Goal: Information Seeking & Learning: Compare options

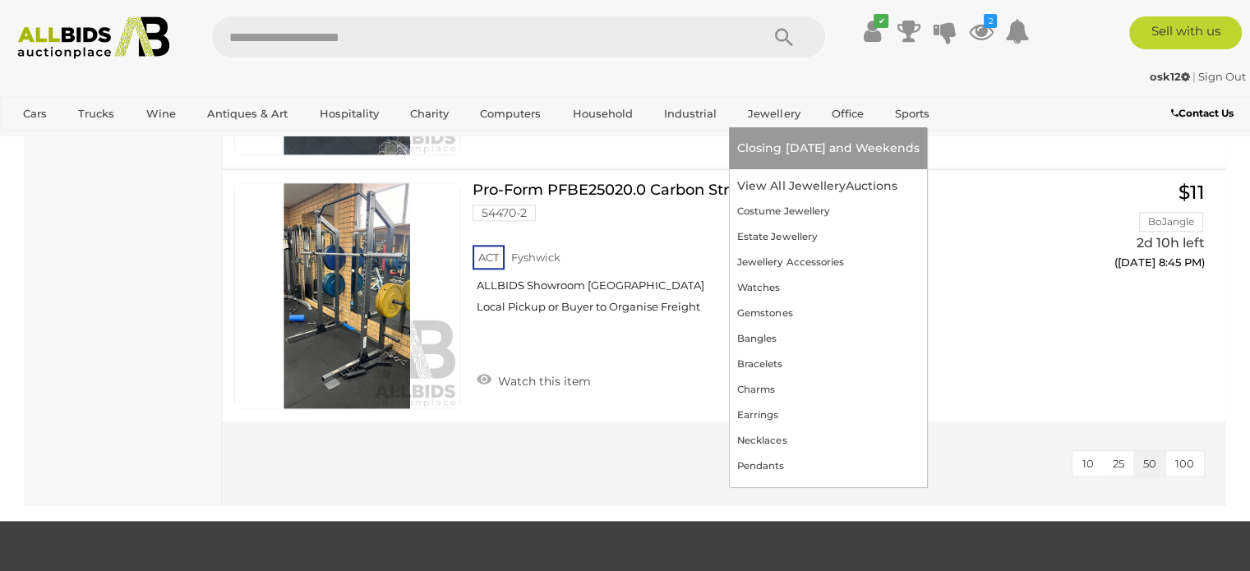
scroll to position [2137, 0]
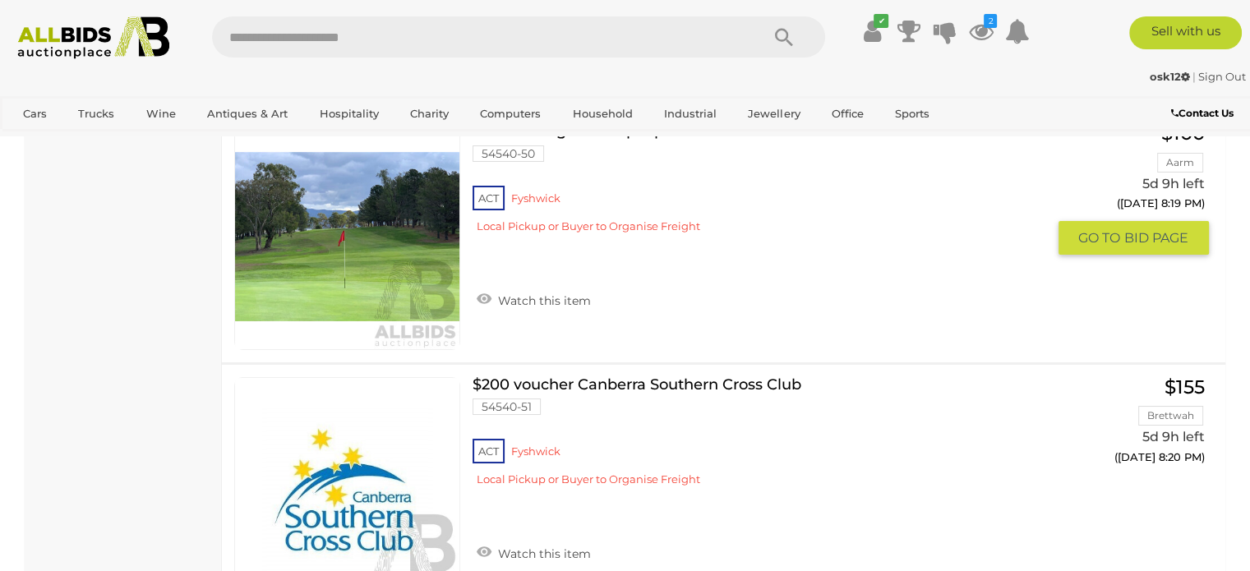
scroll to position [12491, 0]
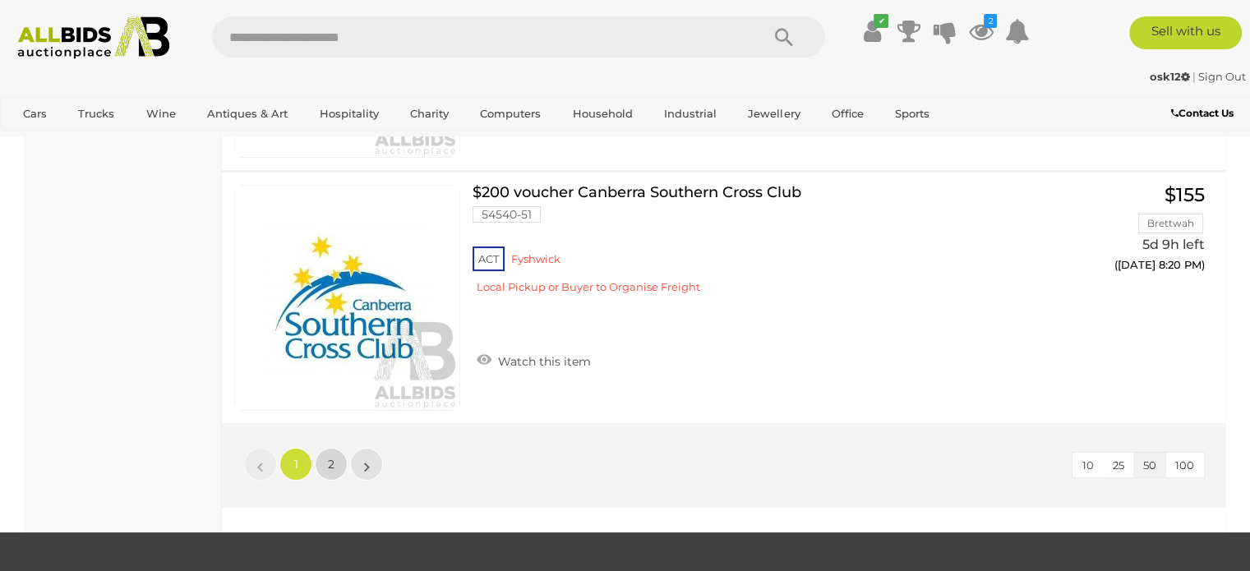
click at [330, 457] on span "2" at bounding box center [331, 464] width 7 height 15
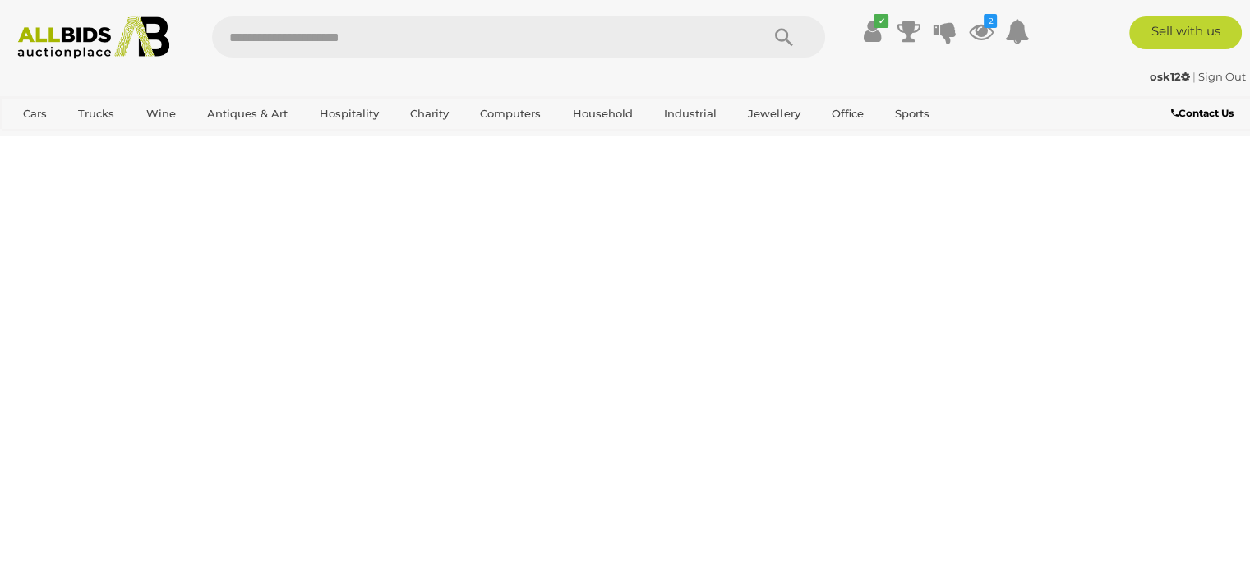
scroll to position [84, 0]
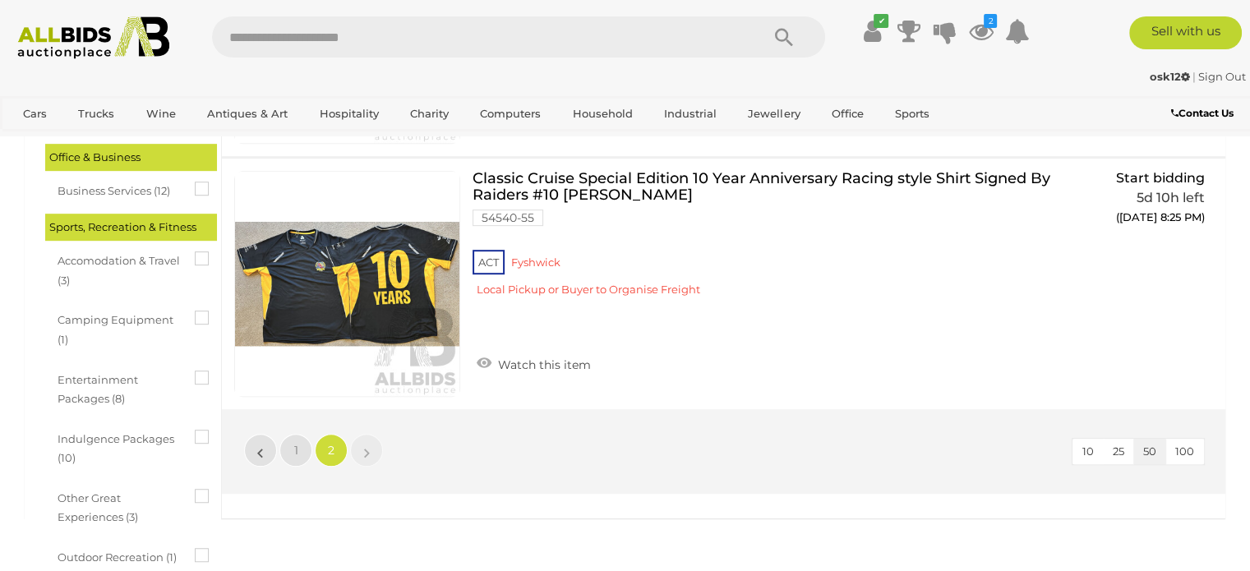
scroll to position [1070, 0]
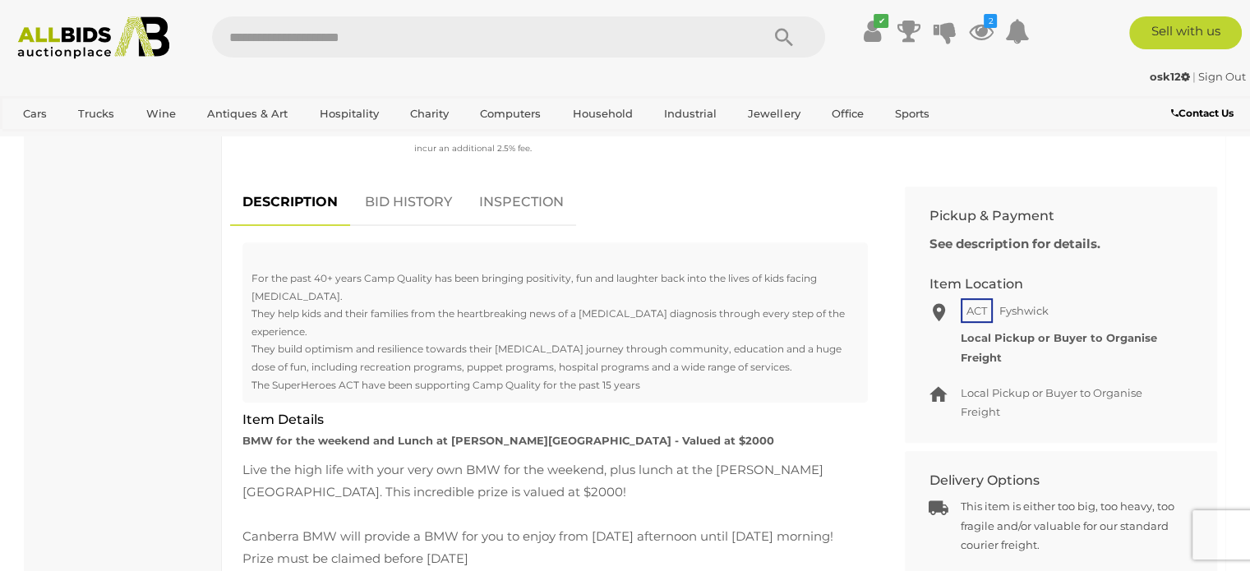
scroll to position [657, 0]
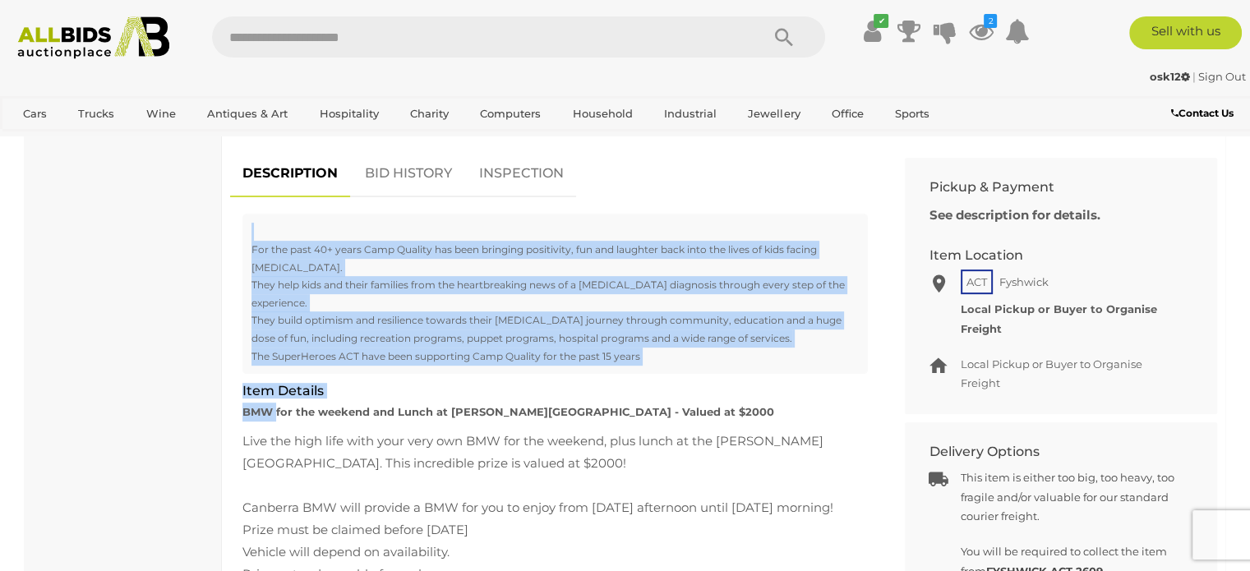
drag, startPoint x: 274, startPoint y: 359, endPoint x: 643, endPoint y: 374, distance: 368.5
click at [643, 214] on div "For the past 40+ years Camp Quality has been bringing positivity, fun and laugh…" at bounding box center [555, 214] width 650 height 0
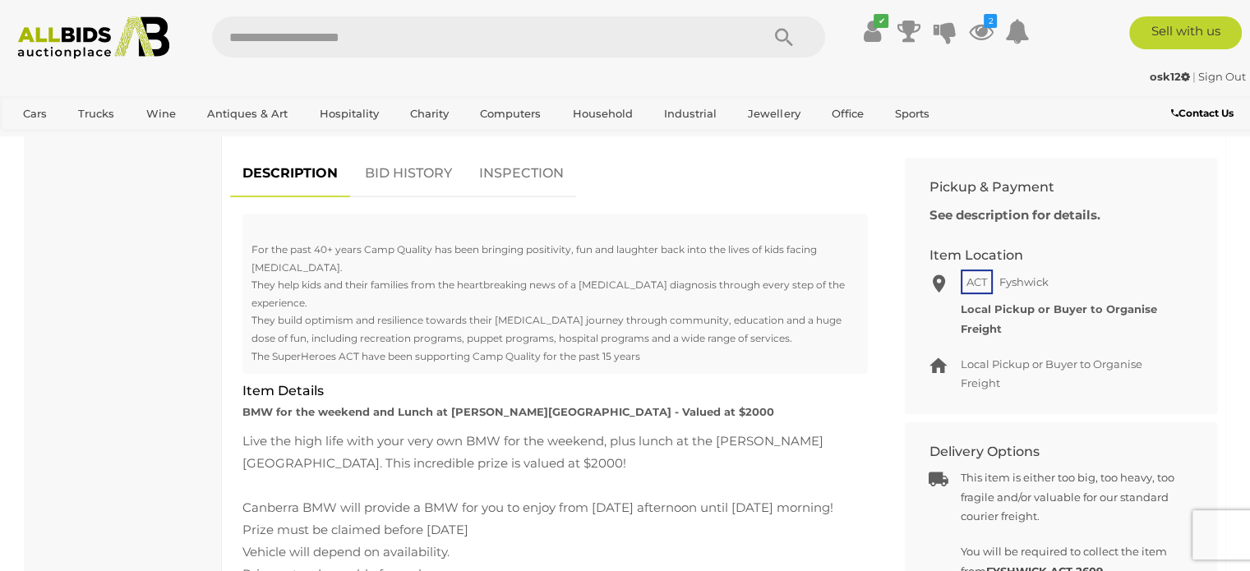
drag, startPoint x: 288, startPoint y: 381, endPoint x: 661, endPoint y: 393, distance: 372.4
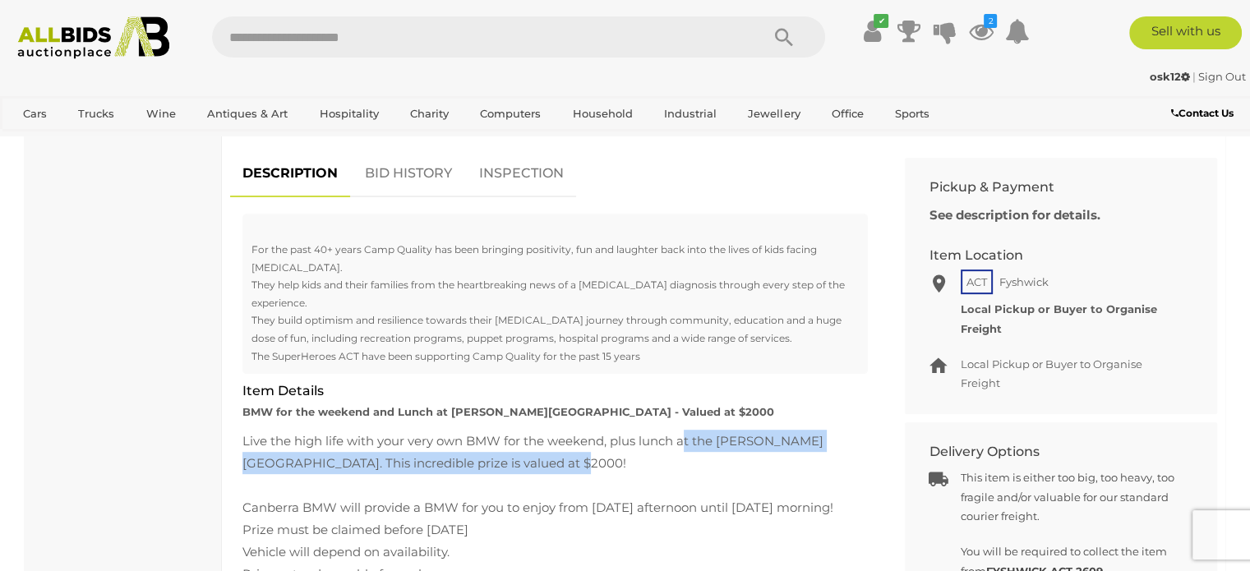
drag, startPoint x: 685, startPoint y: 385, endPoint x: 504, endPoint y: 403, distance: 182.6
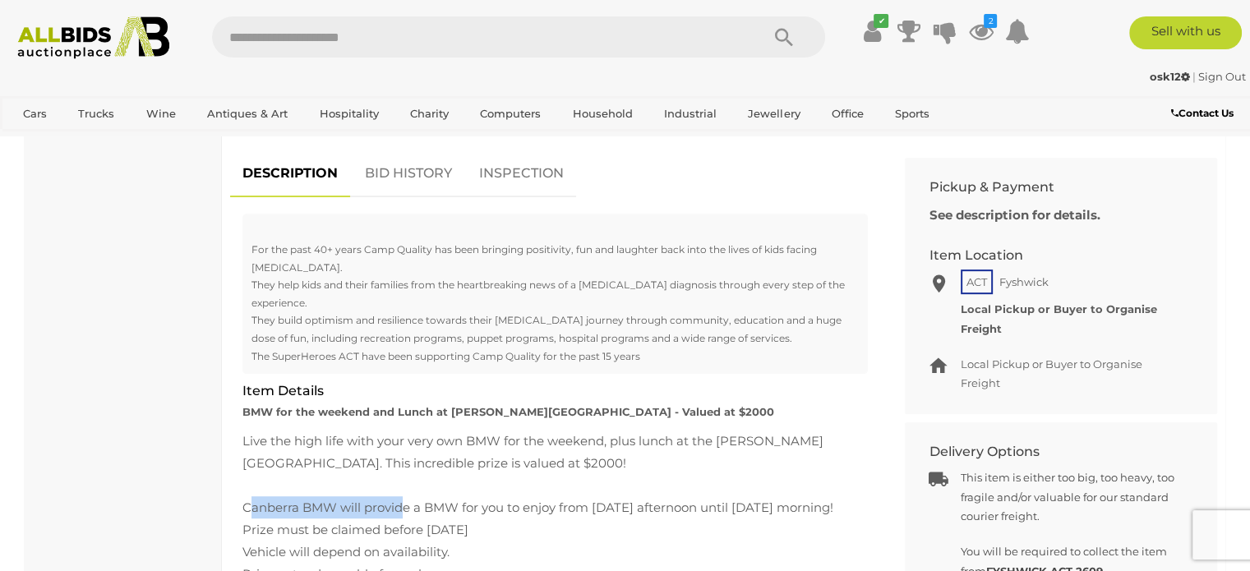
drag, startPoint x: 252, startPoint y: 452, endPoint x: 415, endPoint y: 450, distance: 162.7
drag, startPoint x: 534, startPoint y: 452, endPoint x: 772, endPoint y: 450, distance: 237.5
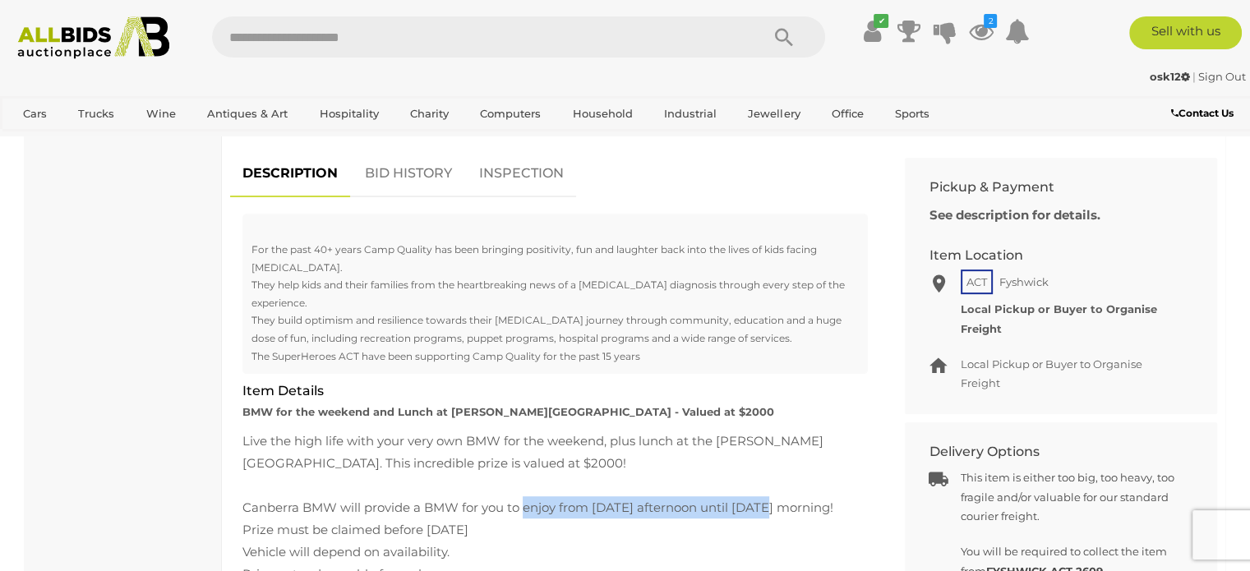
drag, startPoint x: 651, startPoint y: 459, endPoint x: 616, endPoint y: 461, distance: 35.4
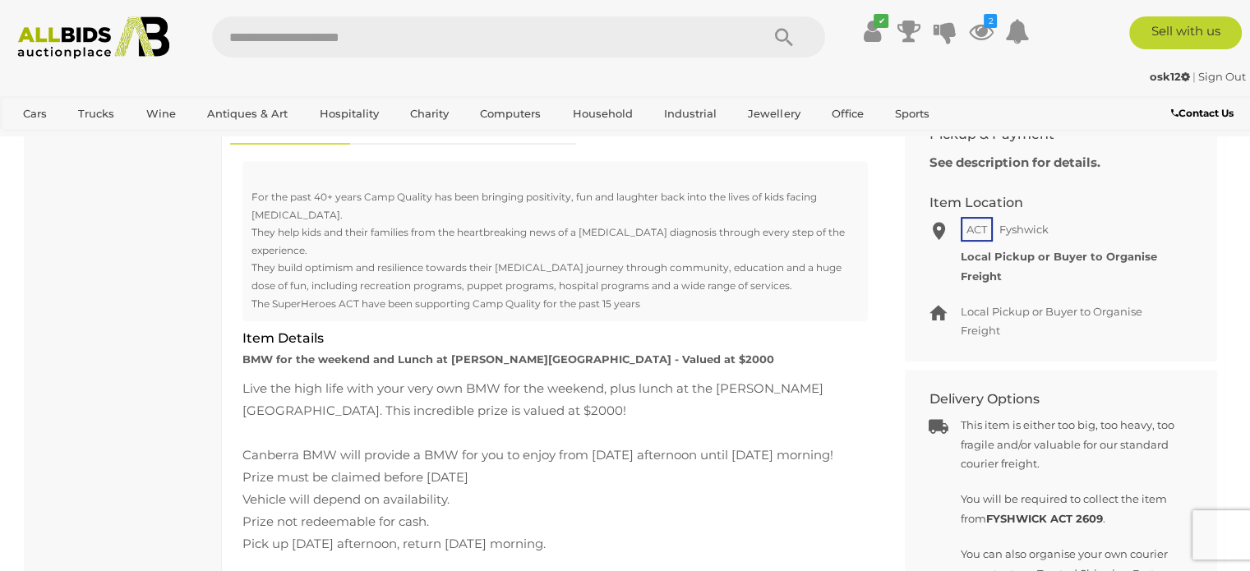
scroll to position [740, 0]
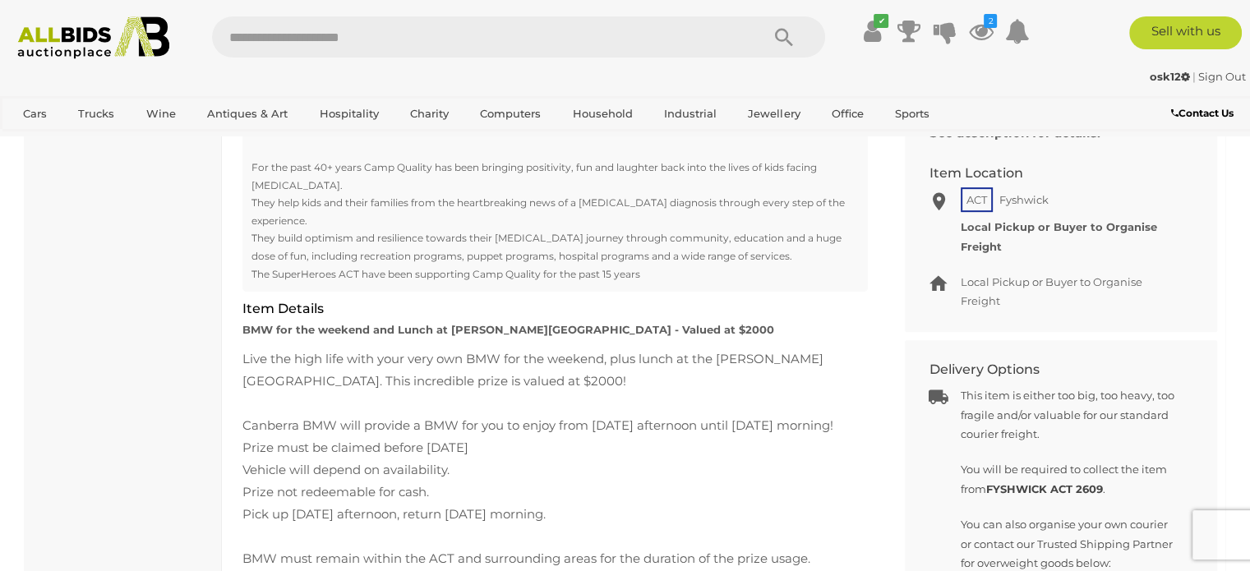
click at [271, 477] on div "Live the high life with your very own BMW for the weekend, plus lunch at the Sh…" at bounding box center [554, 525] width 625 height 355
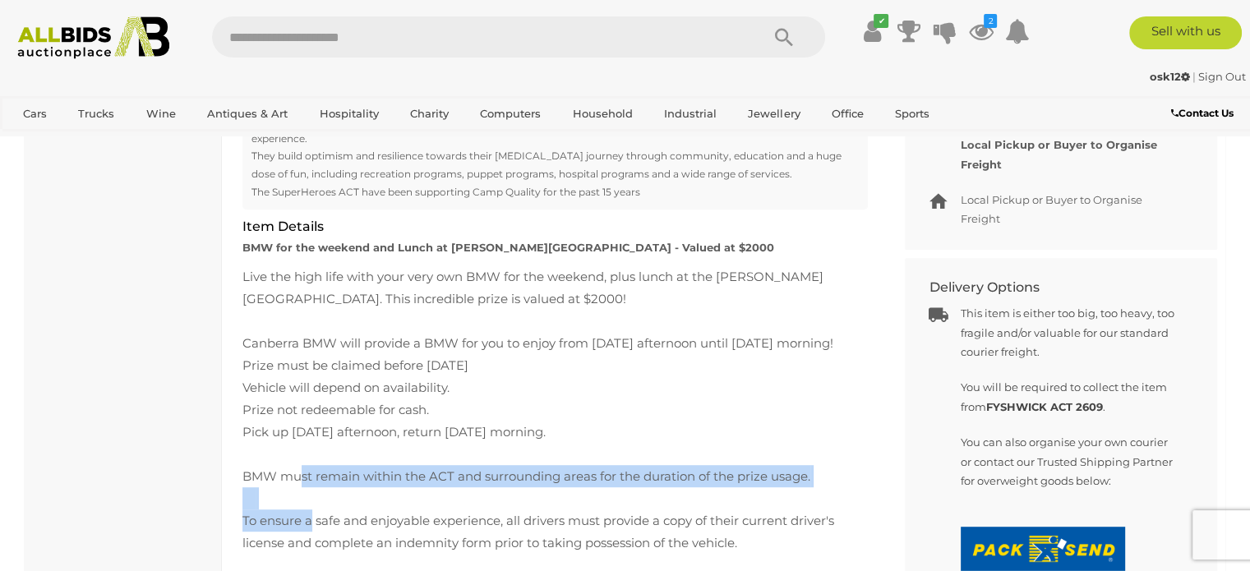
drag, startPoint x: 299, startPoint y: 443, endPoint x: 312, endPoint y: 490, distance: 48.7
click at [312, 490] on div "Live the high life with your very own BMW for the weekend, plus lunch at the Sh…" at bounding box center [554, 442] width 625 height 355
click at [311, 490] on div "Live the high life with your very own BMW for the weekend, plus lunch at the Sh…" at bounding box center [554, 442] width 625 height 355
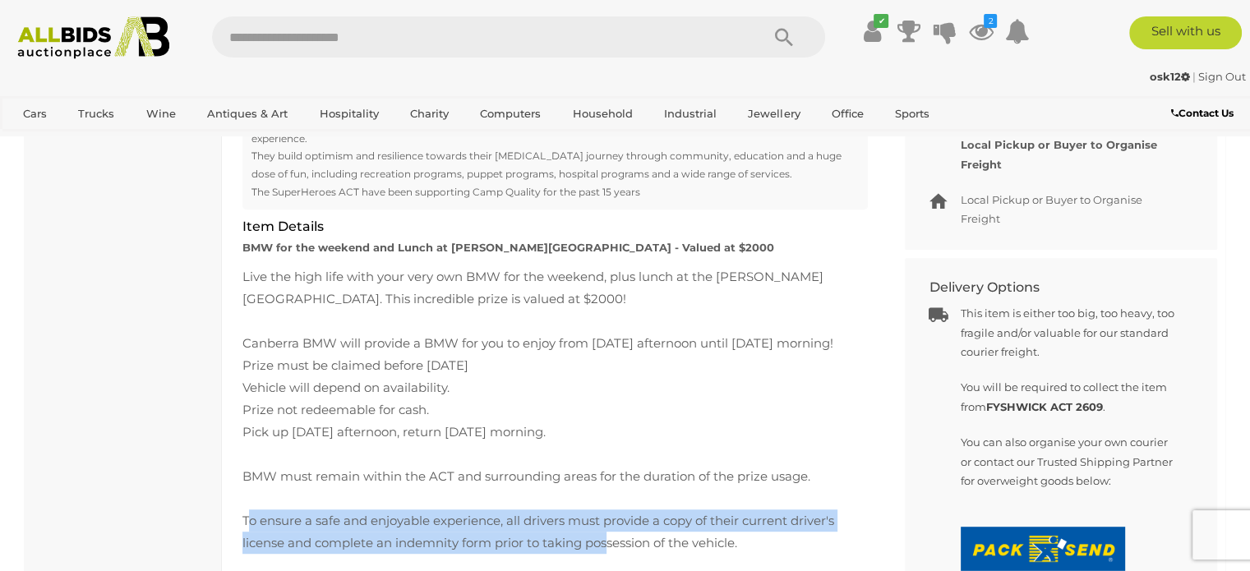
drag, startPoint x: 251, startPoint y: 482, endPoint x: 640, endPoint y: 506, distance: 389.4
click at [620, 506] on div "Live the high life with your very own BMW for the weekend, plus lunch at the Sh…" at bounding box center [554, 442] width 625 height 355
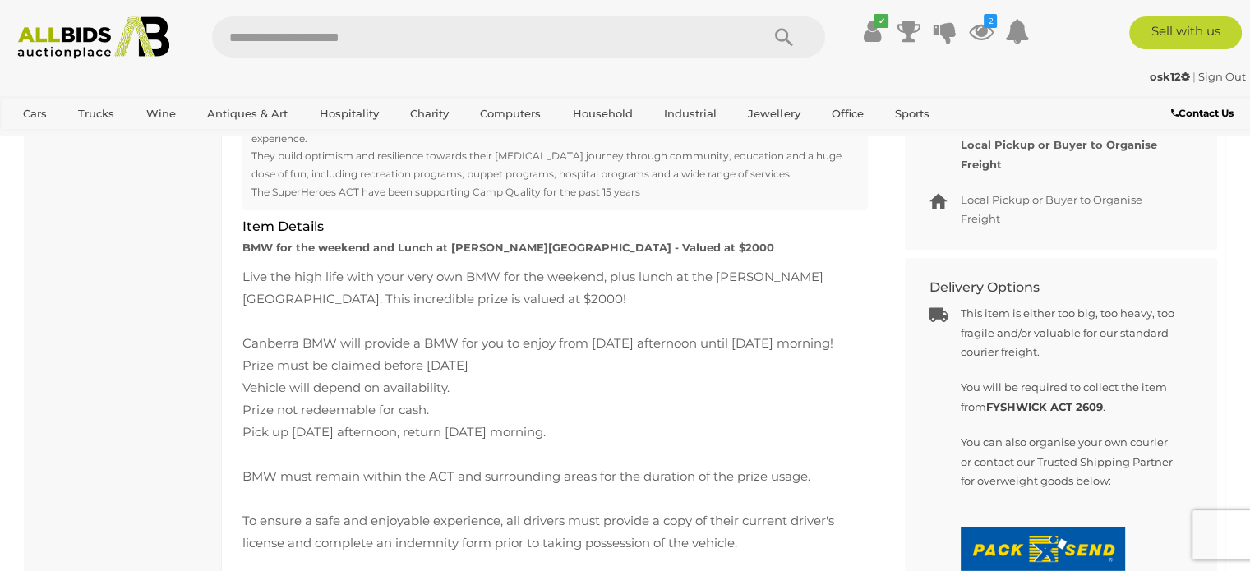
click at [640, 506] on div "Live the high life with your very own BMW for the weekend, plus lunch at the Sh…" at bounding box center [554, 442] width 625 height 355
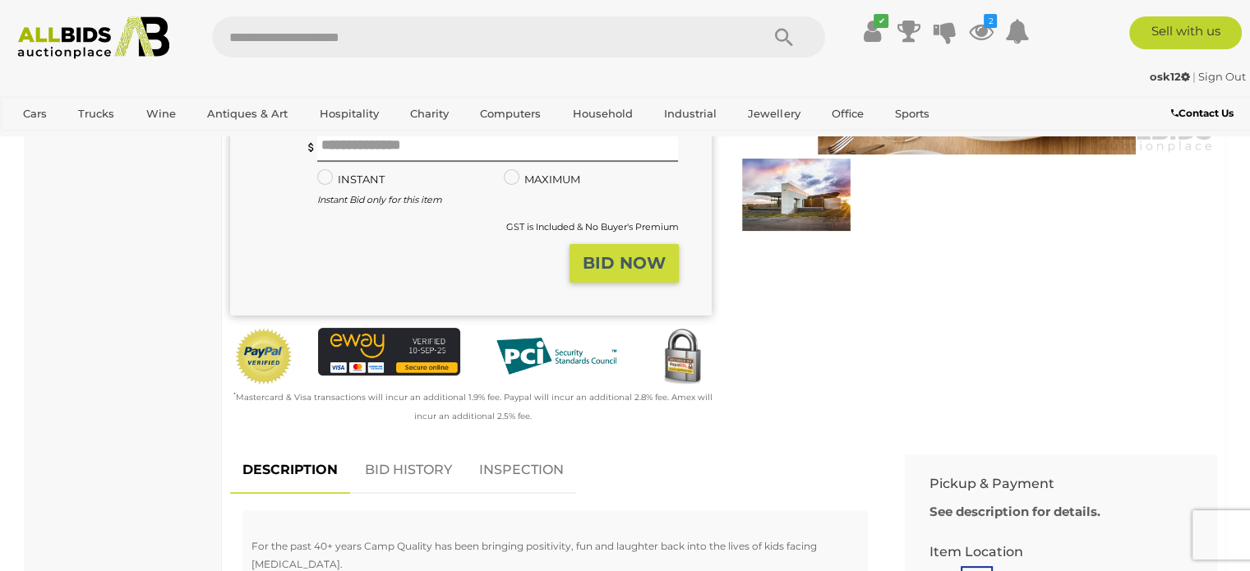
scroll to position [0, 0]
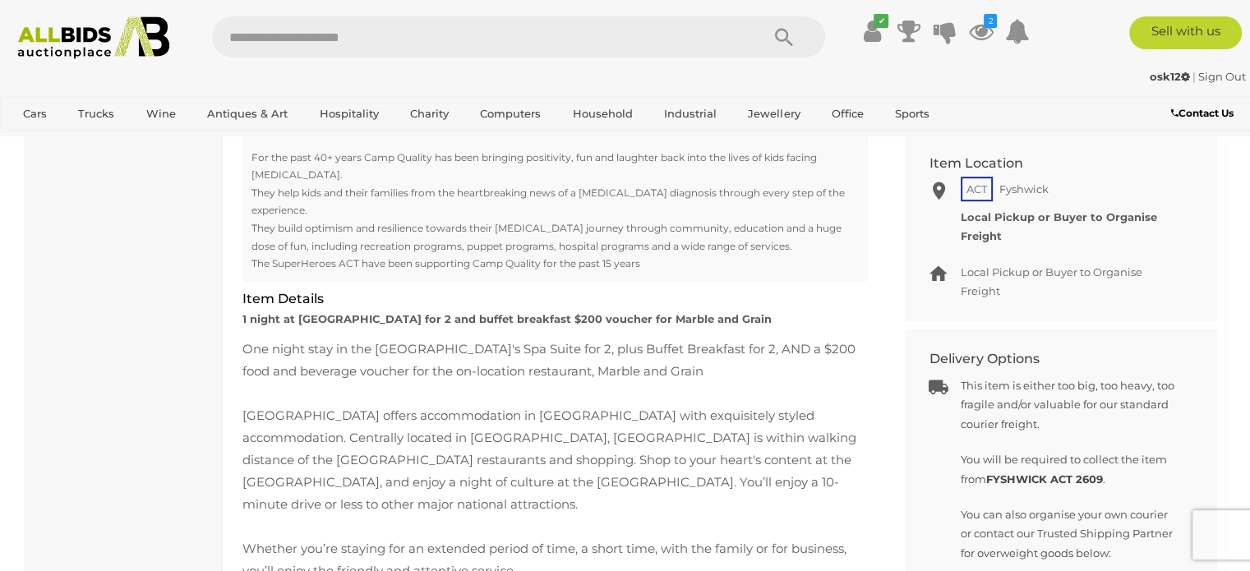
scroll to position [740, 0]
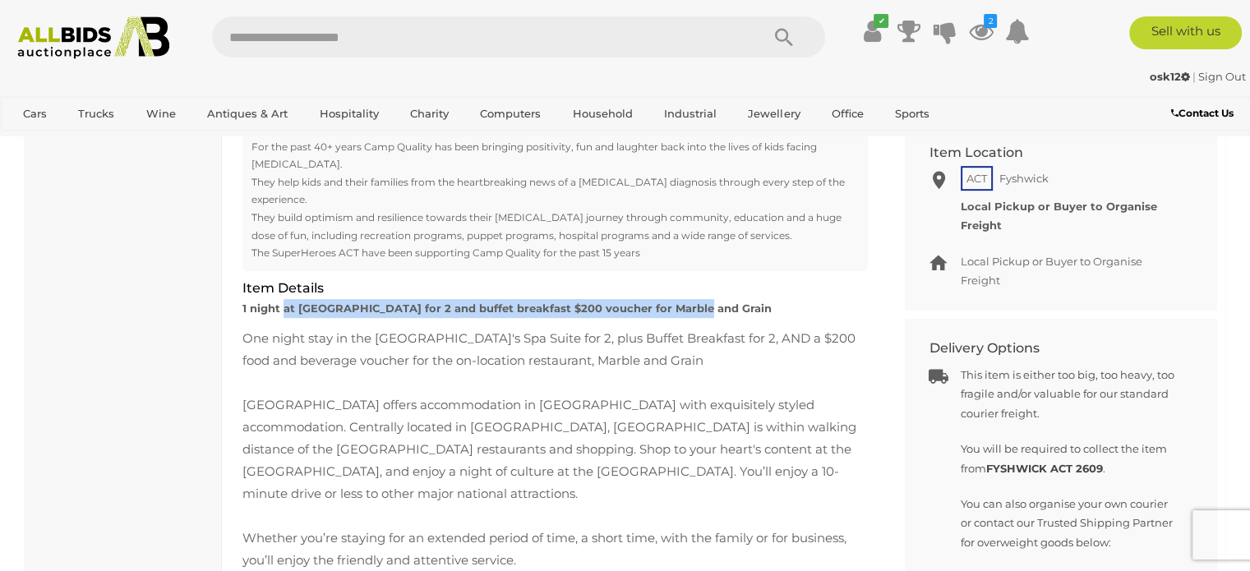
drag, startPoint x: 281, startPoint y: 295, endPoint x: 680, endPoint y: 304, distance: 399.5
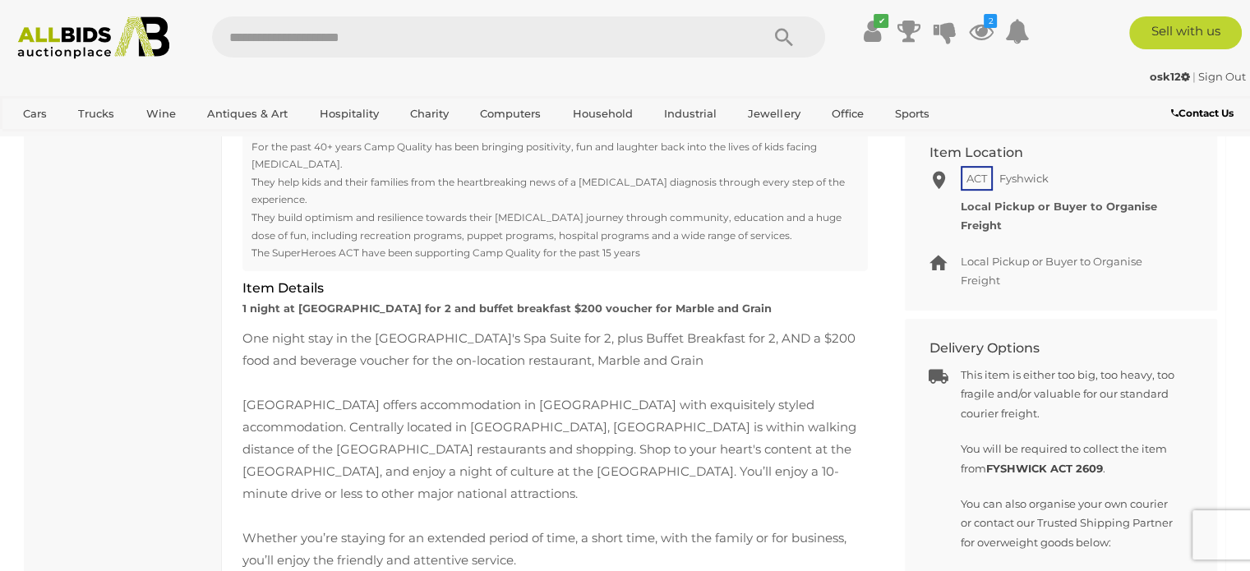
drag, startPoint x: 283, startPoint y: 323, endPoint x: 710, endPoint y: 341, distance: 427.7
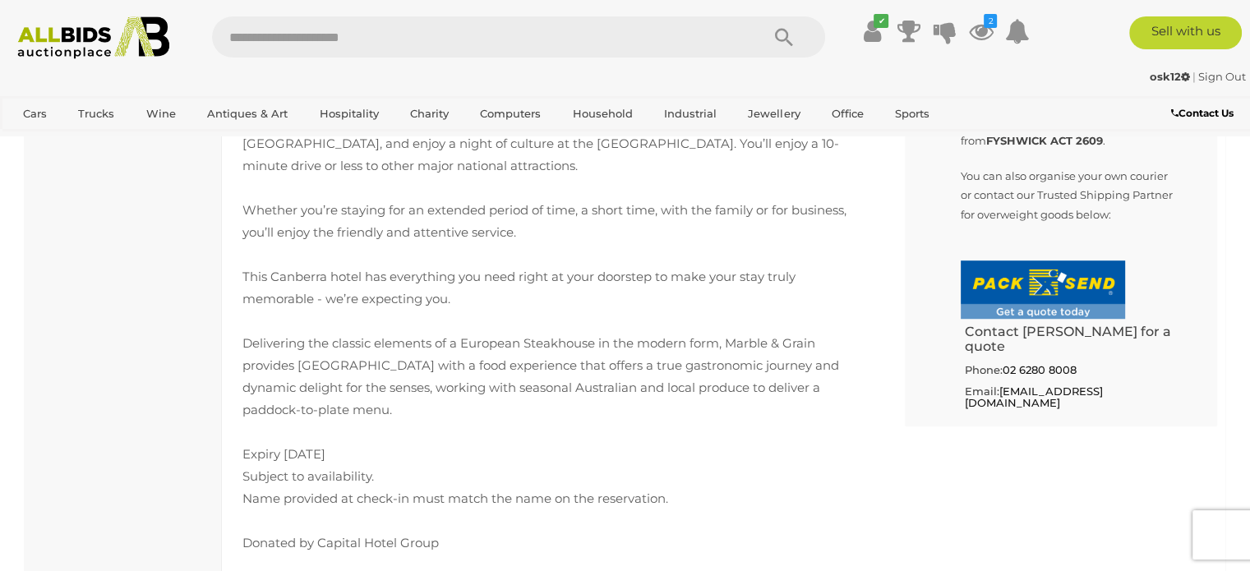
scroll to position [1068, 0]
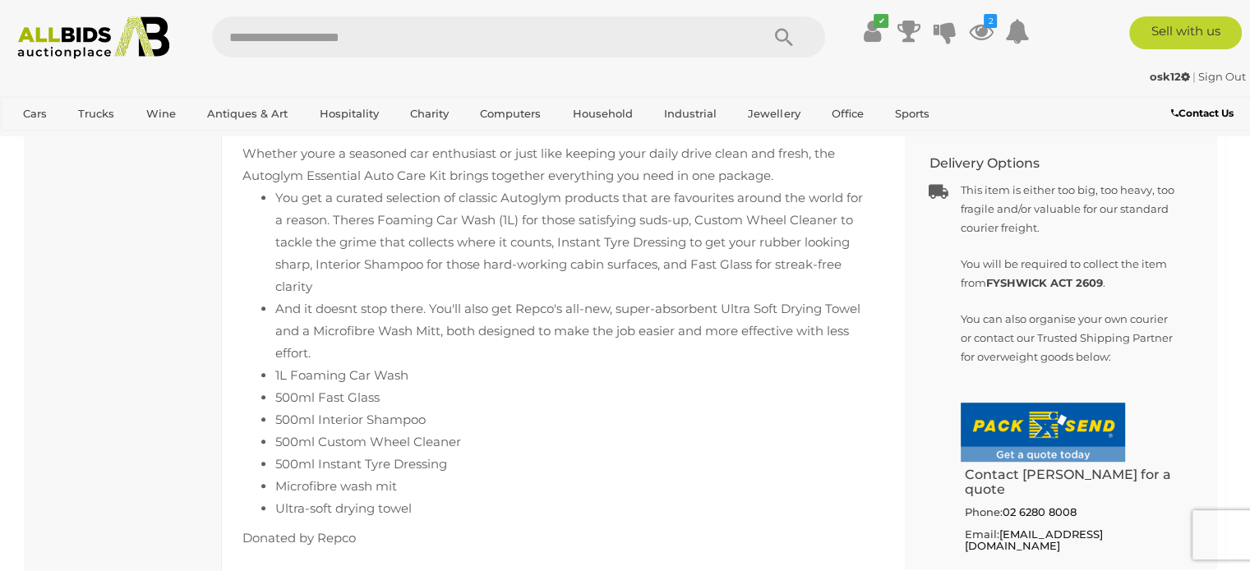
scroll to position [822, 0]
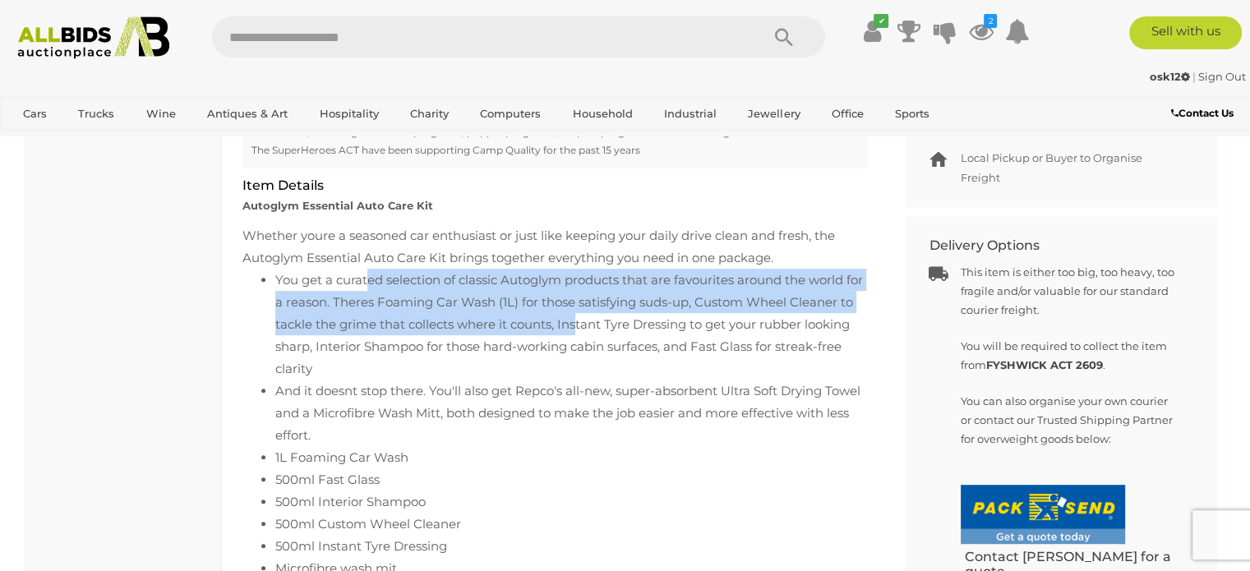
drag, startPoint x: 367, startPoint y: 244, endPoint x: 598, endPoint y: 279, distance: 233.6
click at [595, 279] on li "You get a curated selection of classic Autoglym products that are favourites ar…" at bounding box center [571, 324] width 593 height 111
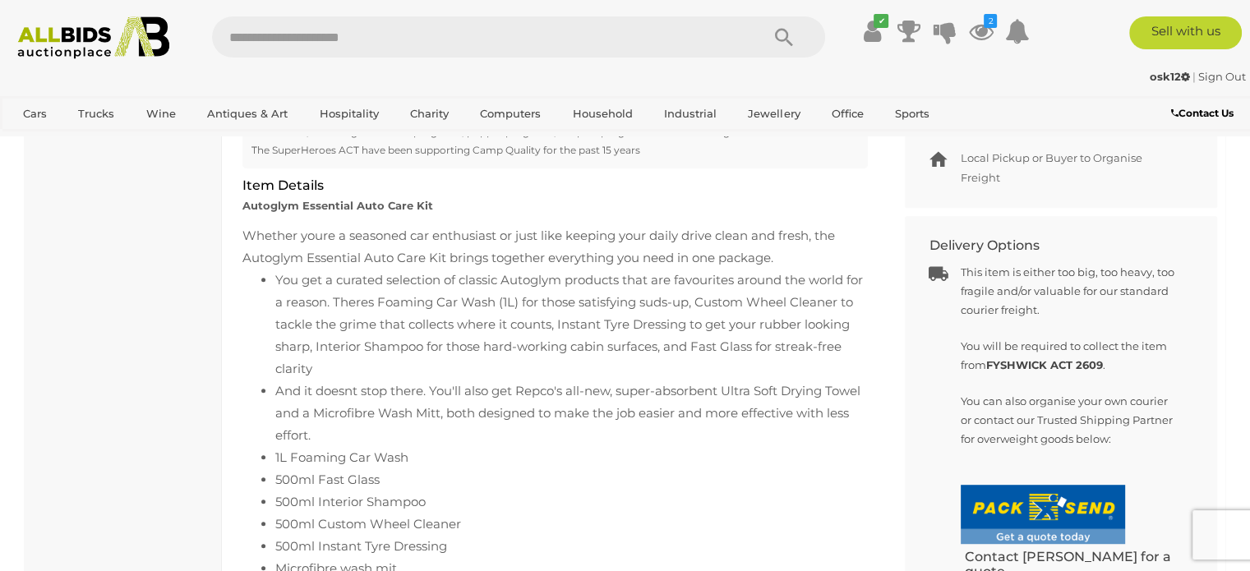
click at [598, 279] on li "You get a curated selection of classic Autoglym products that are favourites ar…" at bounding box center [571, 324] width 593 height 111
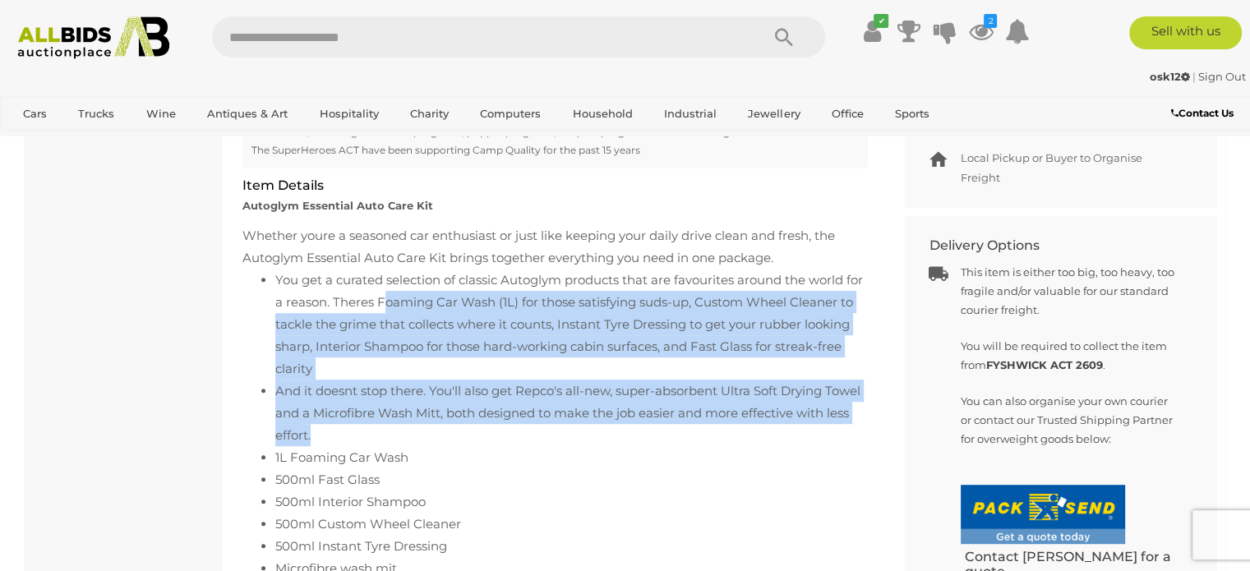
drag, startPoint x: 408, startPoint y: 269, endPoint x: 442, endPoint y: 406, distance: 141.5
click at [437, 403] on ul "You get a curated selection of classic Autoglym products that are favourites ar…" at bounding box center [554, 435] width 625 height 333
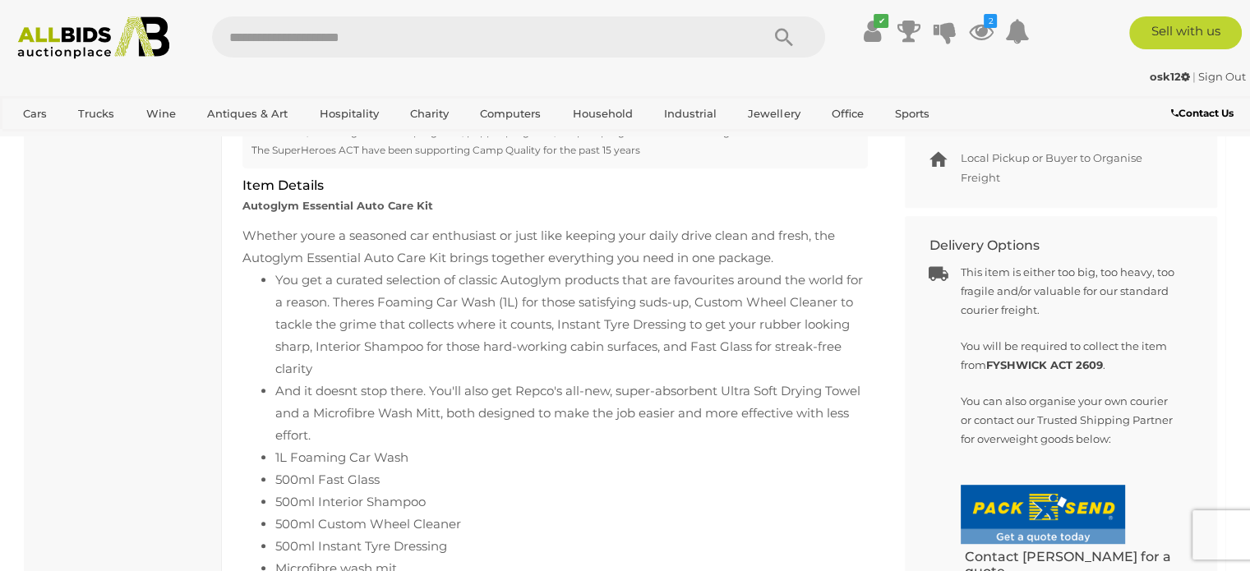
click at [446, 446] on li "1L Foaming Car Wash" at bounding box center [571, 457] width 593 height 22
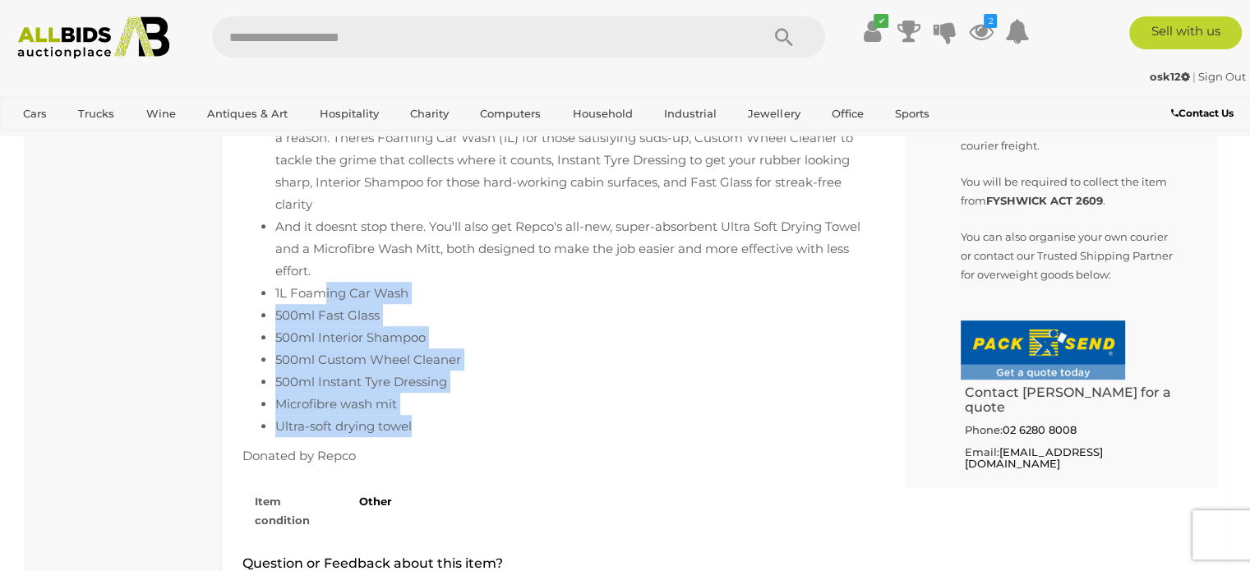
drag, startPoint x: 324, startPoint y: 259, endPoint x: 455, endPoint y: 397, distance: 190.7
click at [455, 397] on ul "You get a curated selection of classic Autoglym products that are favourites ar…" at bounding box center [554, 270] width 625 height 333
click at [455, 402] on div "Whether youre a seasoned car enthusiast or just like keeping your daily drive c…" at bounding box center [554, 263] width 625 height 407
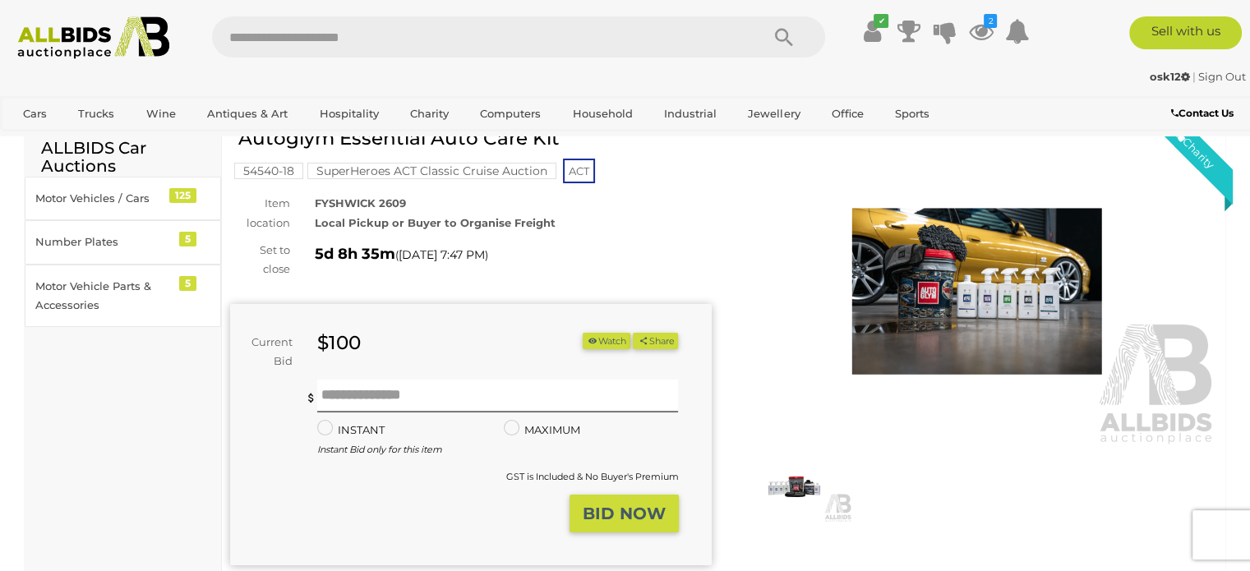
scroll to position [0, 0]
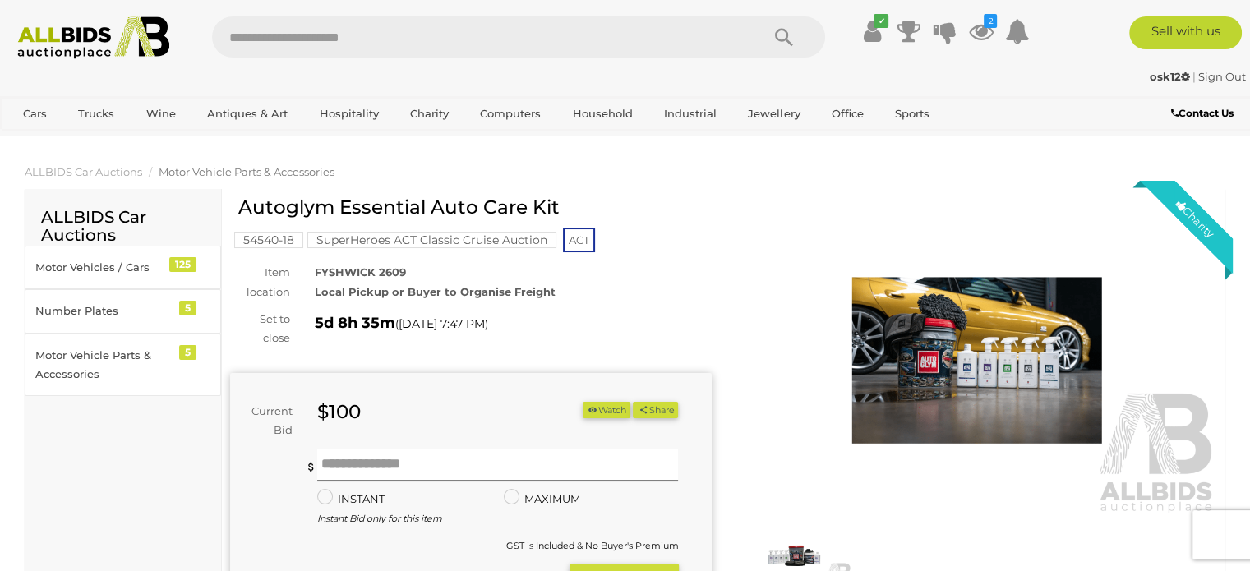
click at [434, 307] on div "Autoglym Essential Auto Care Kit 54540-18 SuperHeroes ACT Classic Cruise Auctio…" at bounding box center [471, 470] width 482 height 547
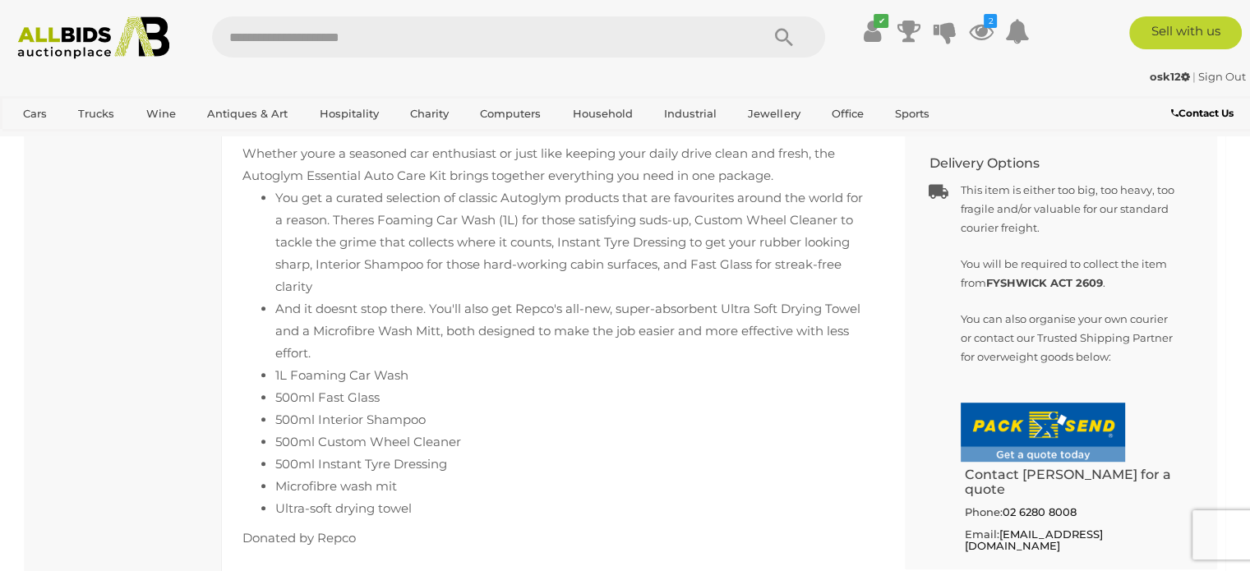
scroll to position [657, 0]
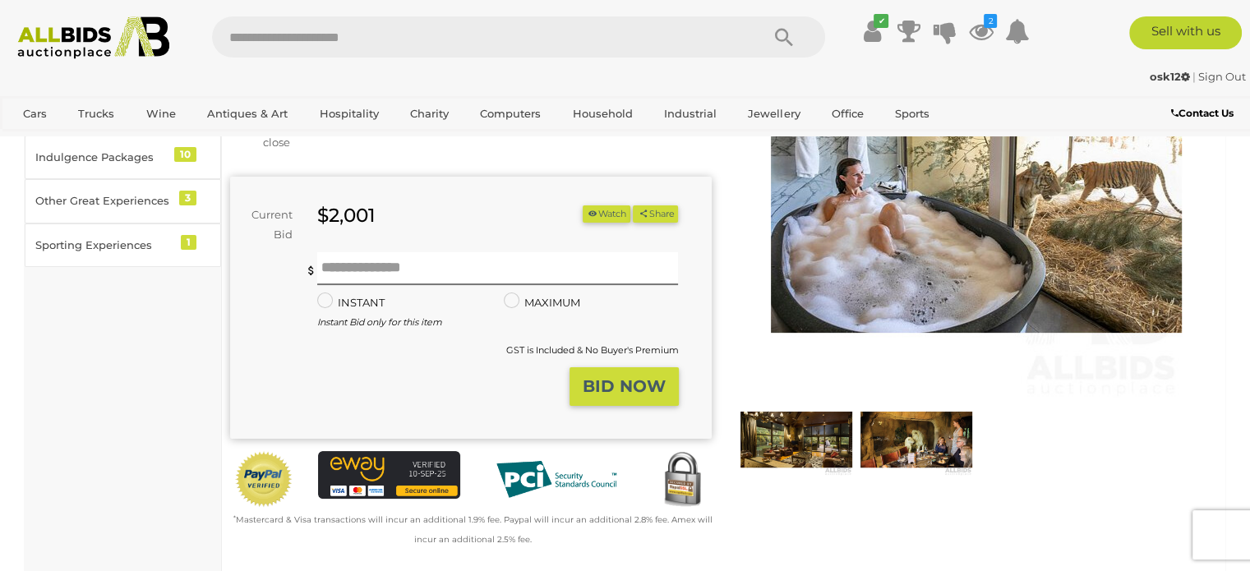
scroll to position [247, 0]
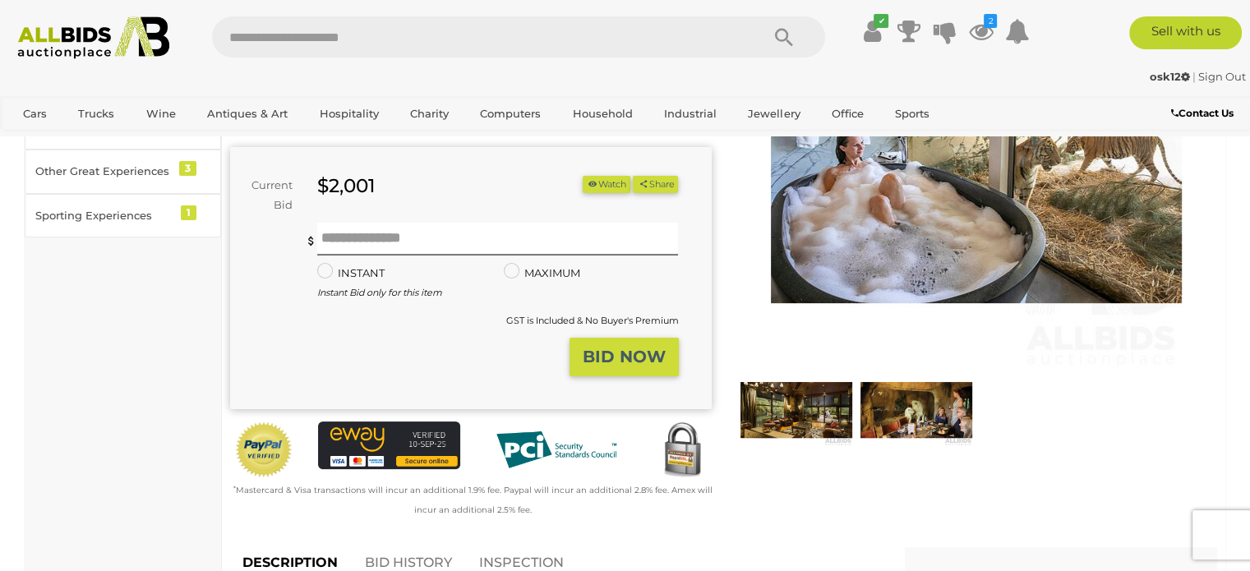
click at [821, 411] on img at bounding box center [796, 410] width 112 height 72
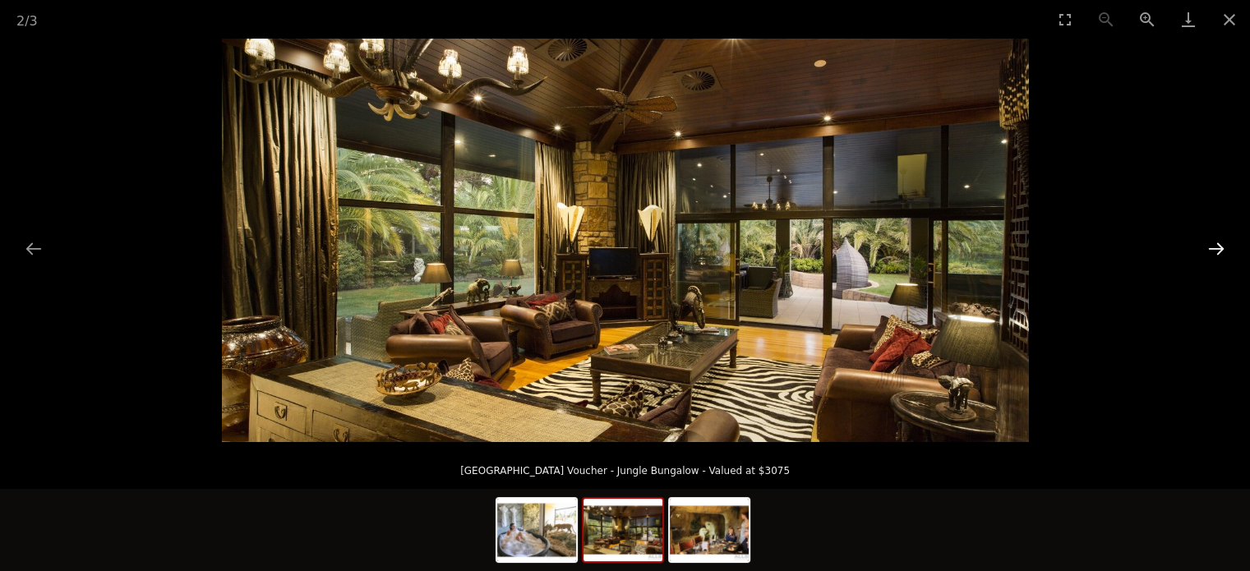
click at [1216, 245] on button "Next slide" at bounding box center [1216, 249] width 35 height 32
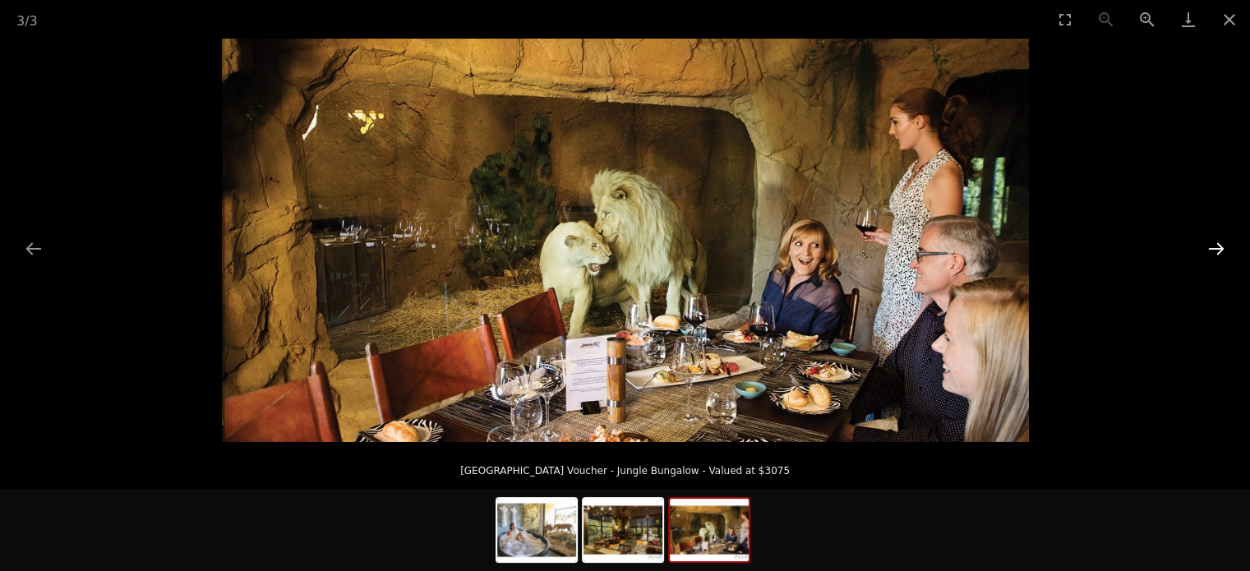
click at [1216, 246] on button "Next slide" at bounding box center [1216, 249] width 35 height 32
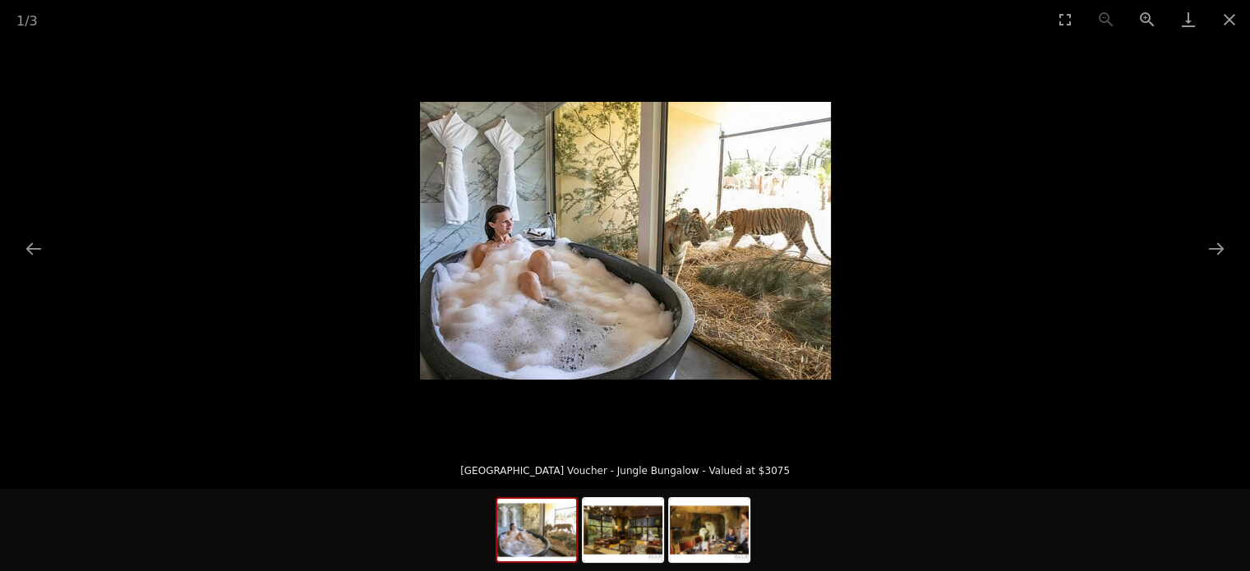
click at [1127, 279] on picture at bounding box center [625, 240] width 1250 height 403
click at [1227, 22] on button "Close gallery" at bounding box center [1229, 19] width 41 height 39
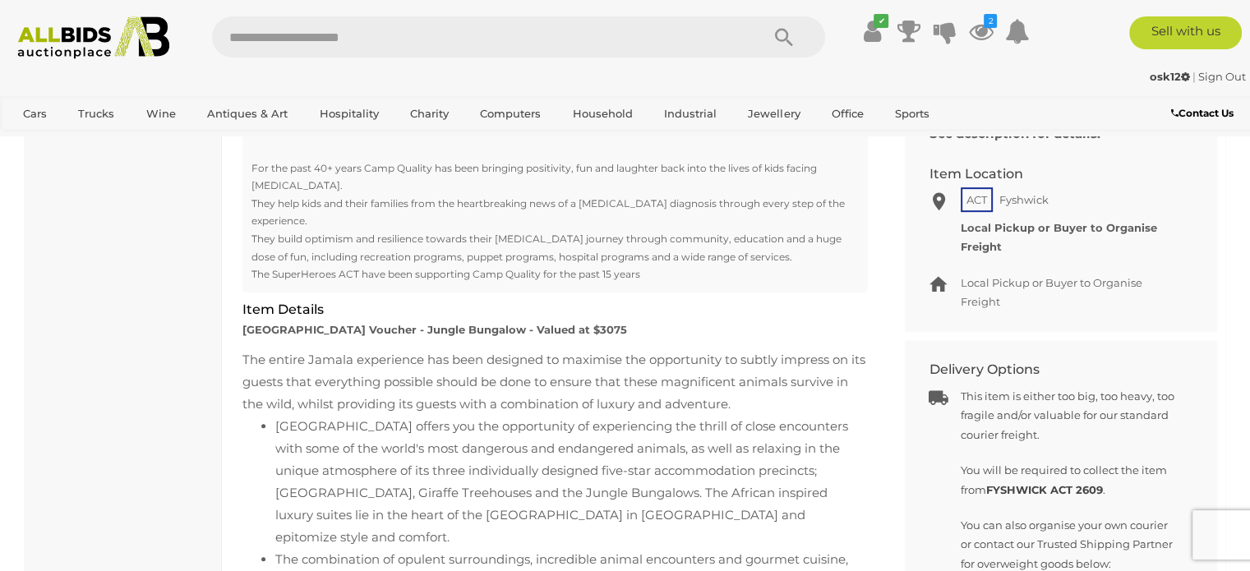
scroll to position [740, 0]
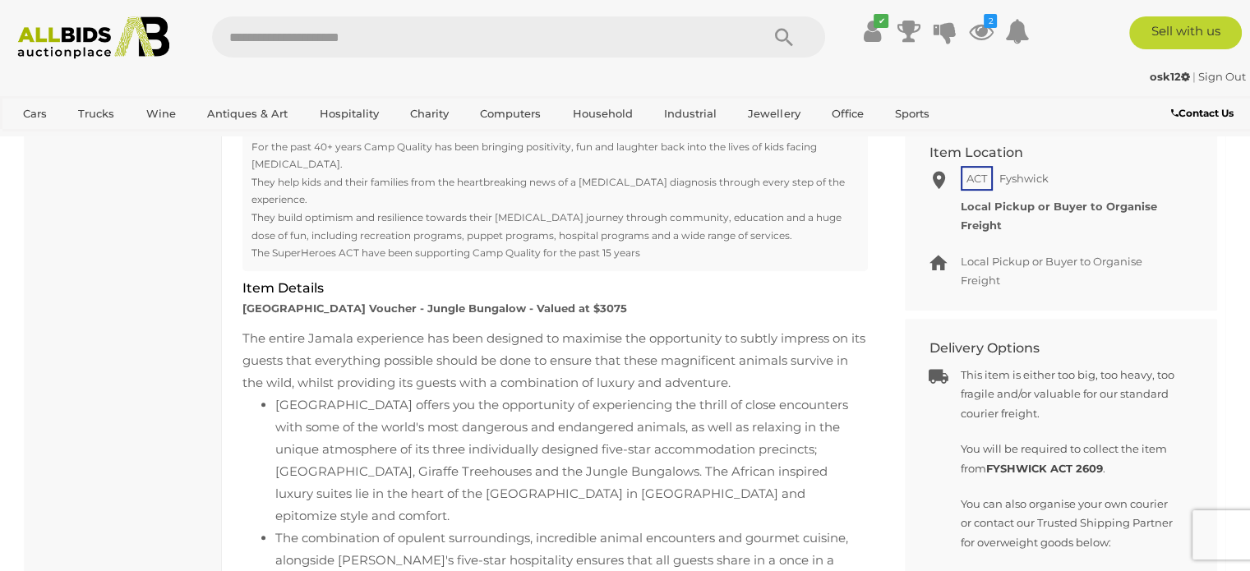
click at [339, 327] on div "The entire Jamala experience has been designed to maximise the opportunity to s…" at bounding box center [554, 475] width 625 height 296
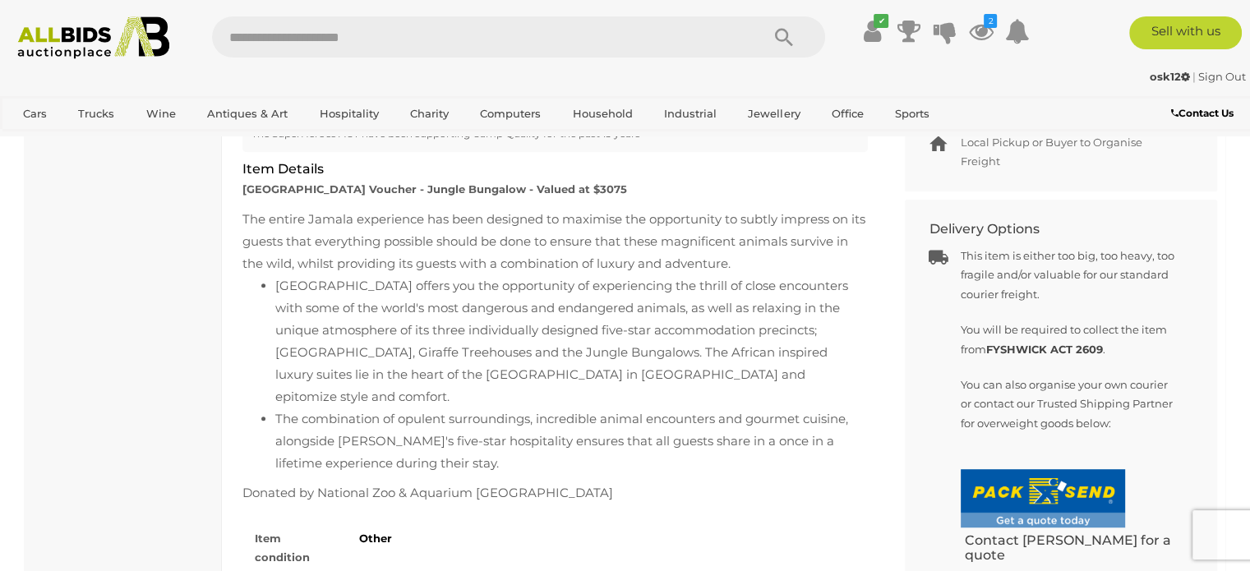
scroll to position [822, 0]
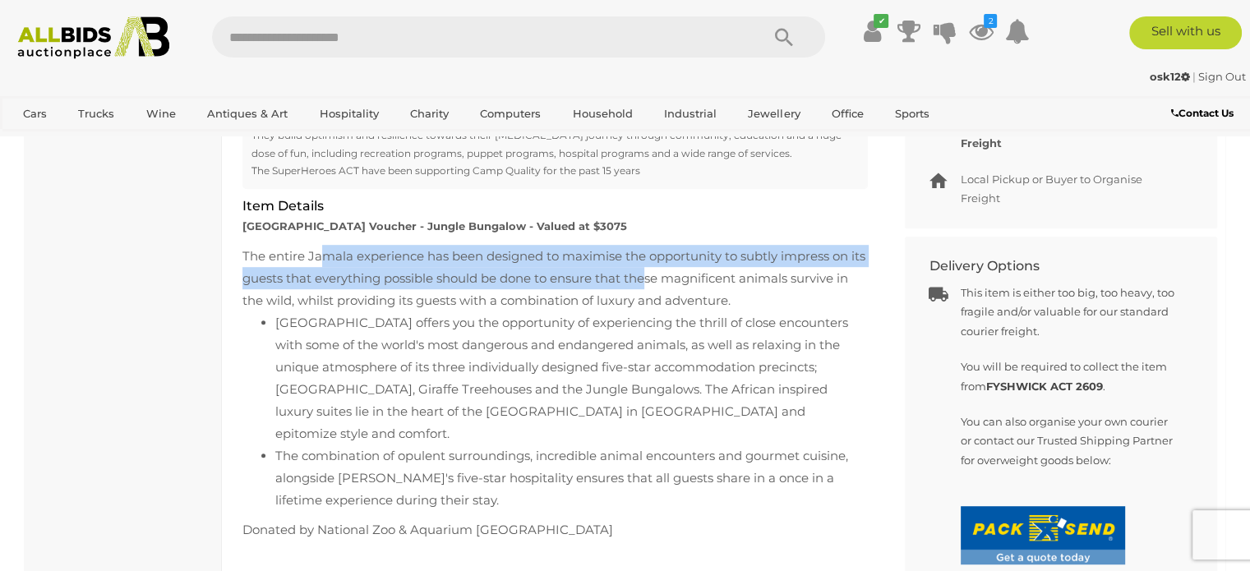
drag, startPoint x: 322, startPoint y: 220, endPoint x: 664, endPoint y: 242, distance: 342.5
click at [664, 245] on div "The entire Jamala experience has been designed to maximise the opportunity to s…" at bounding box center [554, 393] width 625 height 296
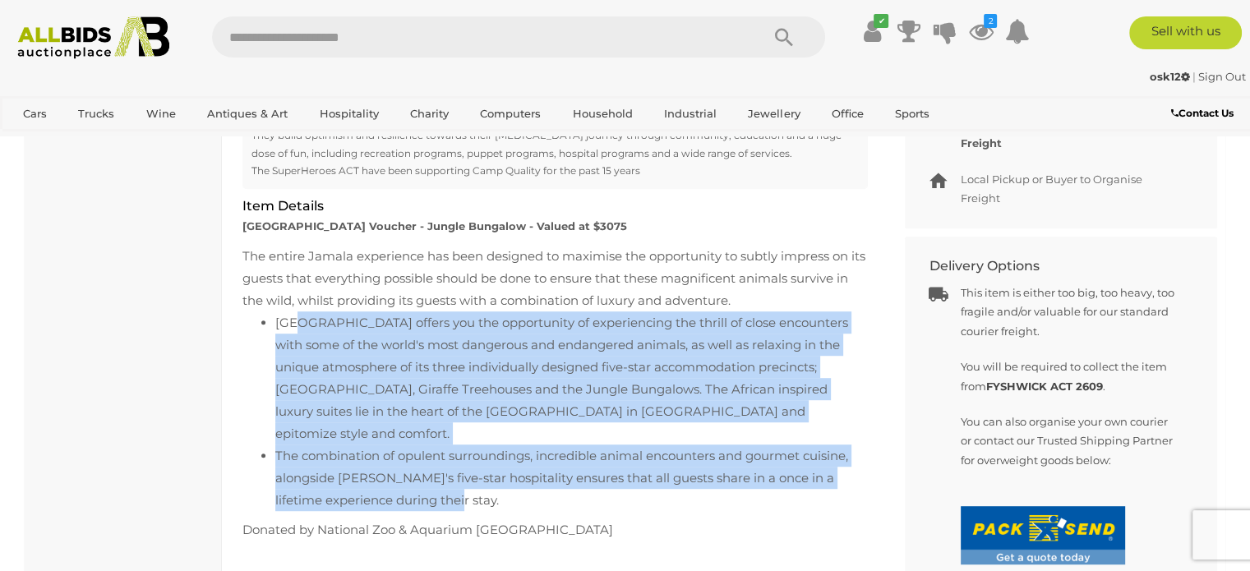
drag, startPoint x: 308, startPoint y: 282, endPoint x: 493, endPoint y: 445, distance: 246.3
click at [493, 445] on ul "[GEOGRAPHIC_DATA] offers you the opportunity of experiencing the thrill of clos…" at bounding box center [554, 411] width 625 height 200
click at [500, 450] on li "The combination of opulent surroundings, incredible animal encounters and gourm…" at bounding box center [571, 478] width 593 height 67
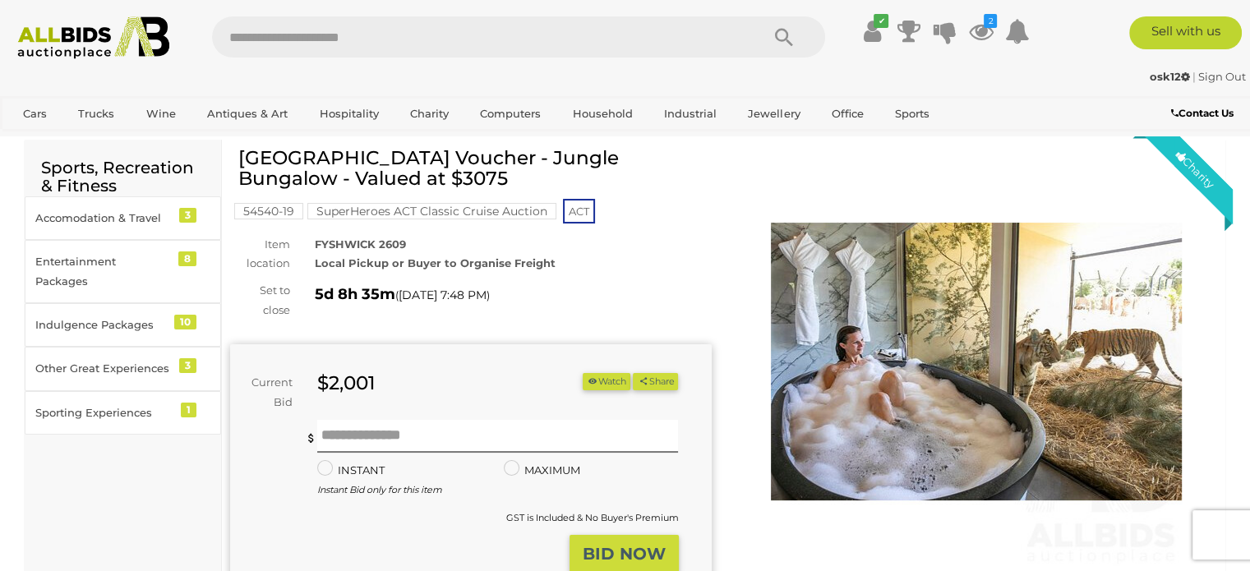
scroll to position [0, 0]
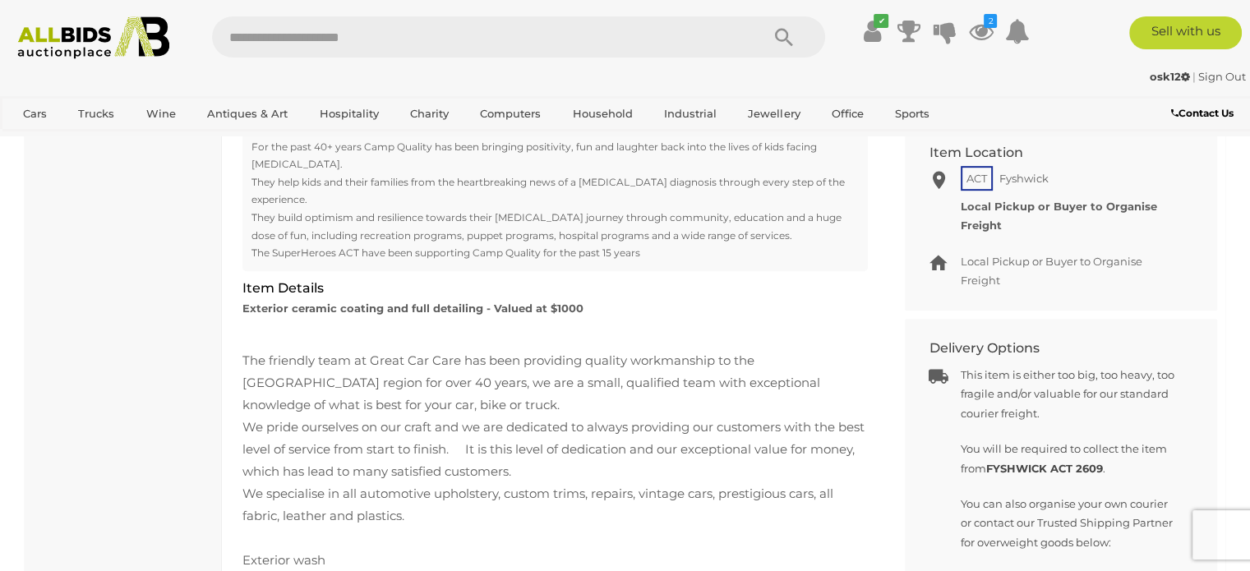
scroll to position [822, 0]
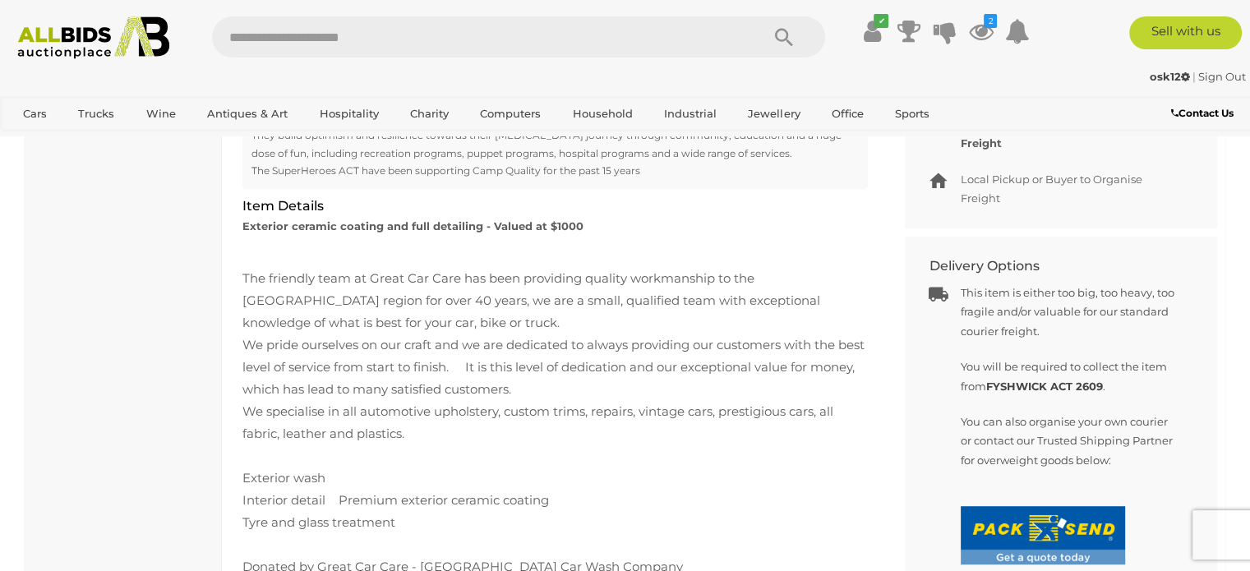
click at [293, 441] on div "The friendly team at Great Car Care has been providing quality workmanship to t…" at bounding box center [554, 422] width 625 height 355
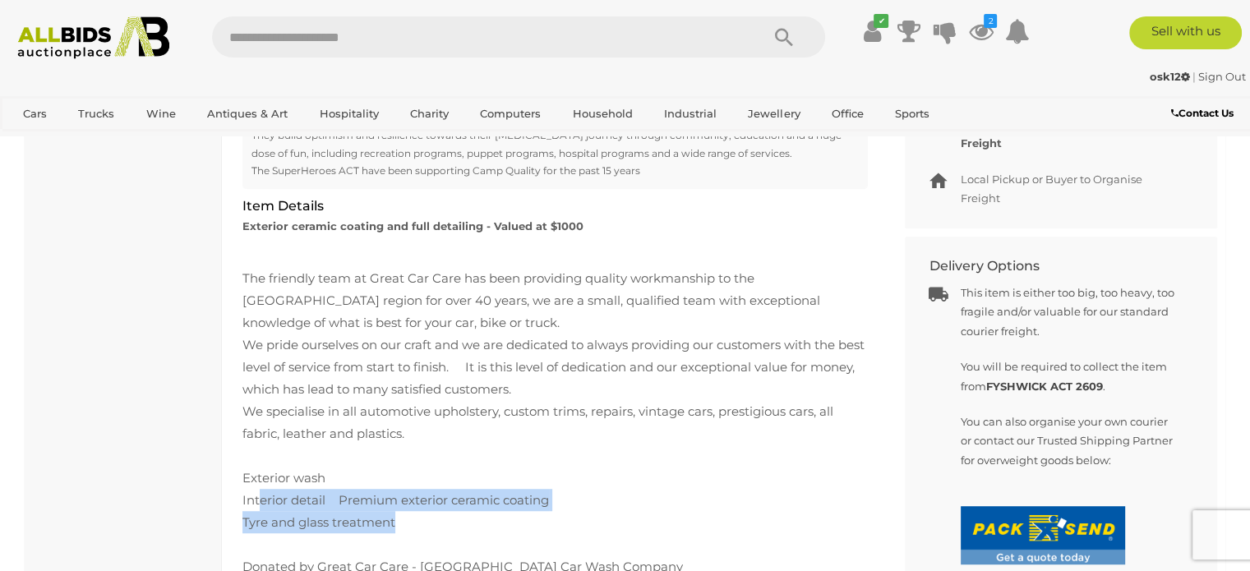
drag, startPoint x: 260, startPoint y: 462, endPoint x: 483, endPoint y: 491, distance: 225.4
click at [483, 491] on div "The friendly team at Great Car Care has been providing quality workmanship to t…" at bounding box center [554, 422] width 625 height 355
drag, startPoint x: 460, startPoint y: 491, endPoint x: 450, endPoint y: 491, distance: 9.9
click at [459, 511] on div "Tyre and glass treatment" at bounding box center [554, 522] width 625 height 22
click at [332, 511] on div "Tyre and glass treatment" at bounding box center [554, 522] width 625 height 22
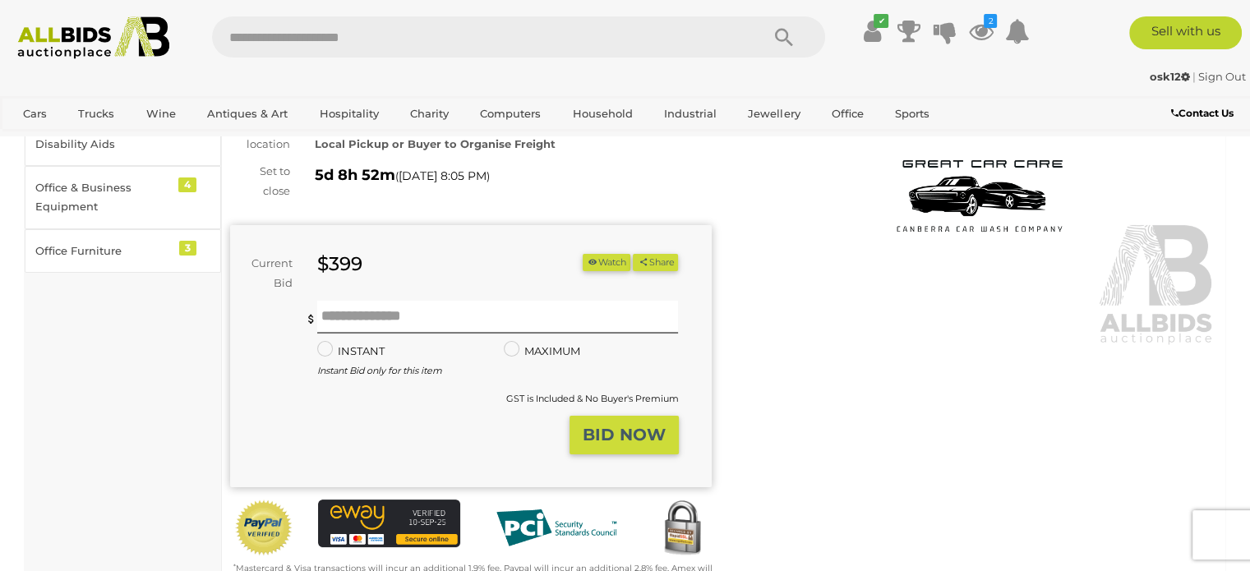
scroll to position [82, 0]
